Goal: Information Seeking & Learning: Learn about a topic

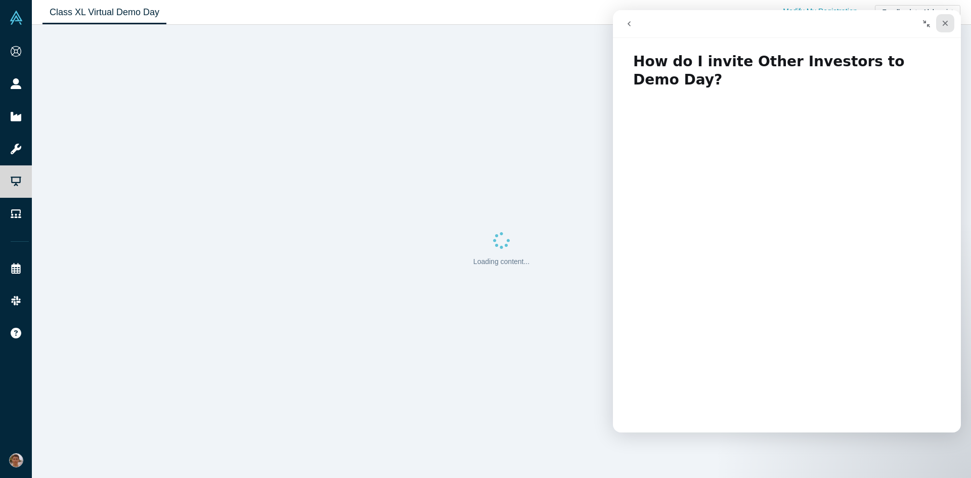
click at [940, 21] on div "Close" at bounding box center [945, 23] width 18 height 18
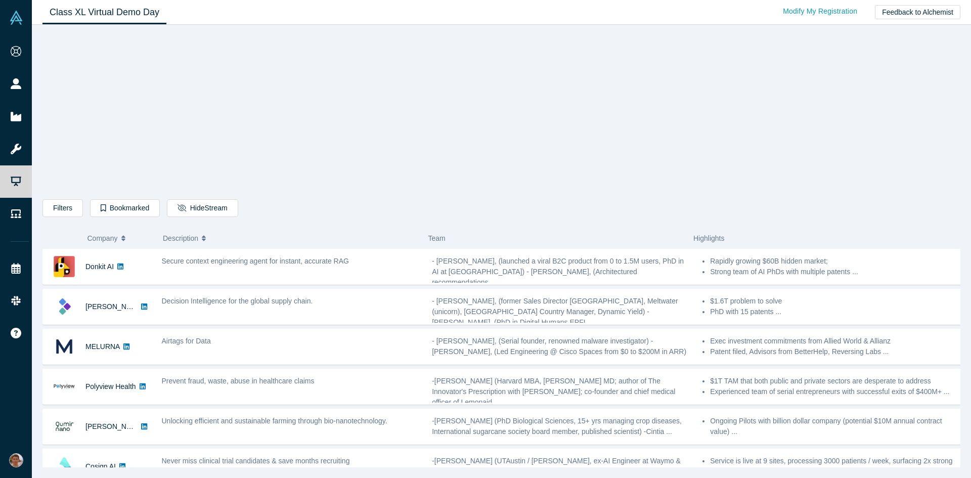
click at [110, 11] on link "Class XL Virtual Demo Day" at bounding box center [104, 13] width 124 height 24
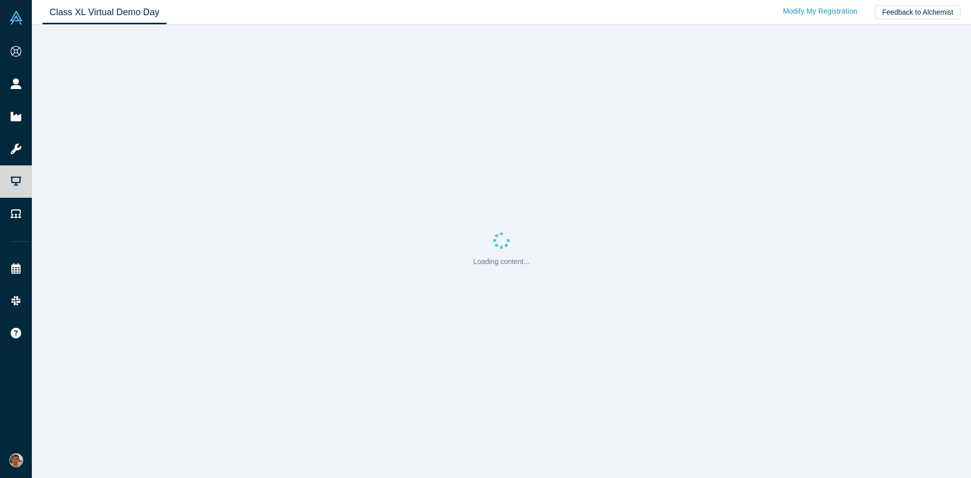
click at [174, 261] on div "Loading content..." at bounding box center [501, 251] width 939 height 453
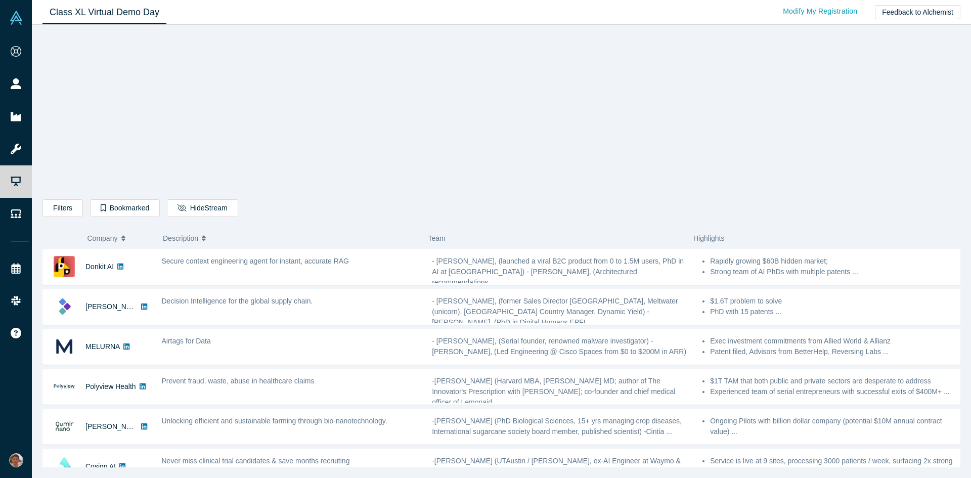
click at [366, 270] on div "Secure context engineering agent for instant, accurate RAG" at bounding box center [291, 267] width 270 height 32
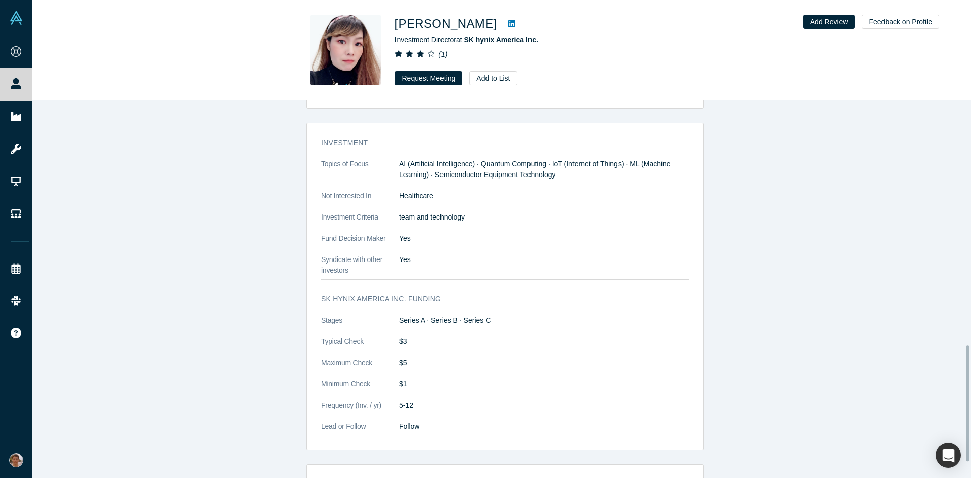
scroll to position [809, 0]
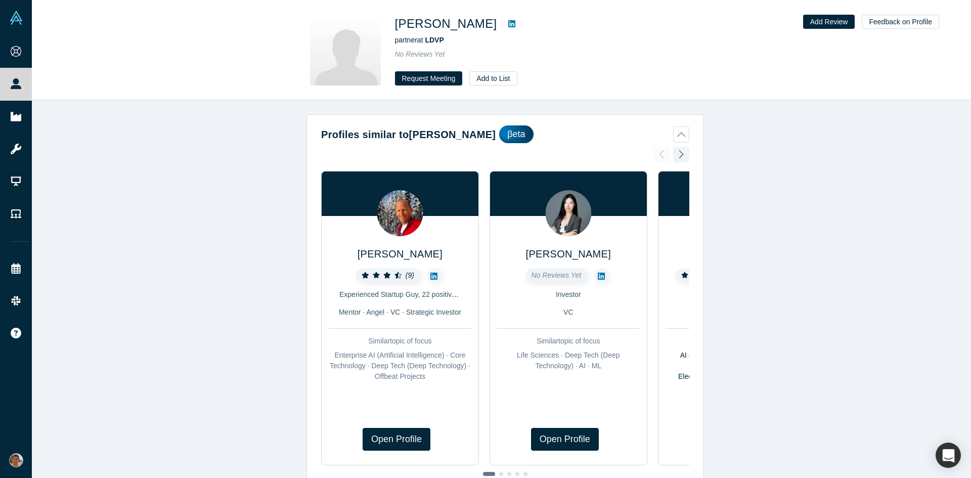
click at [508, 28] on icon at bounding box center [511, 24] width 7 height 8
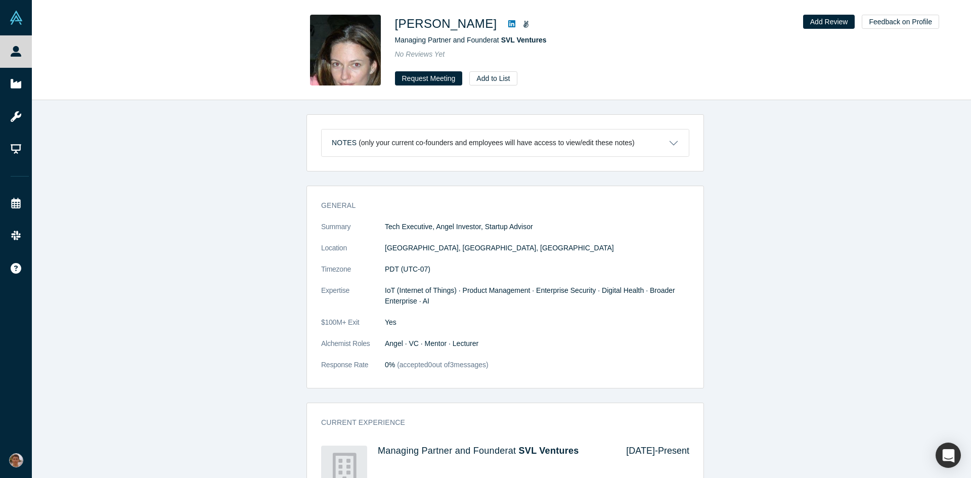
click at [515, 24] on icon at bounding box center [511, 24] width 7 height 8
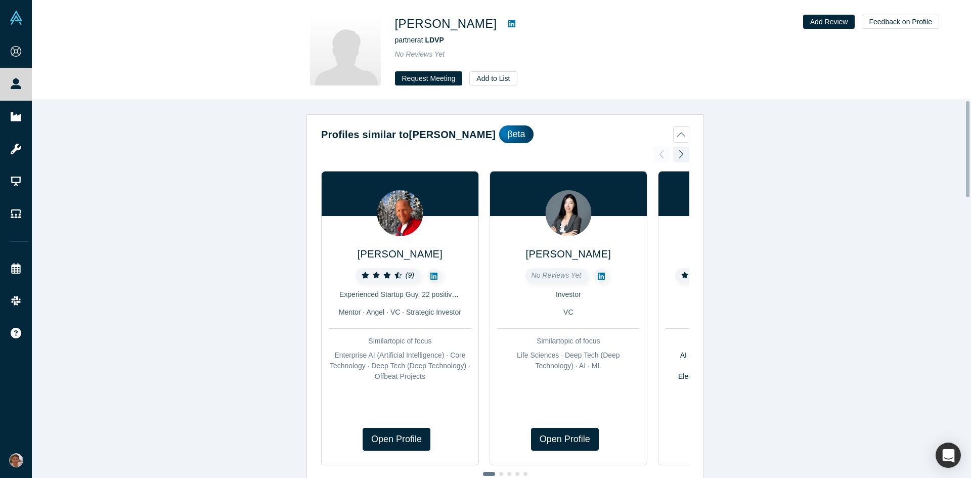
click at [508, 24] on icon at bounding box center [511, 24] width 7 height 8
